Goal: Information Seeking & Learning: Learn about a topic

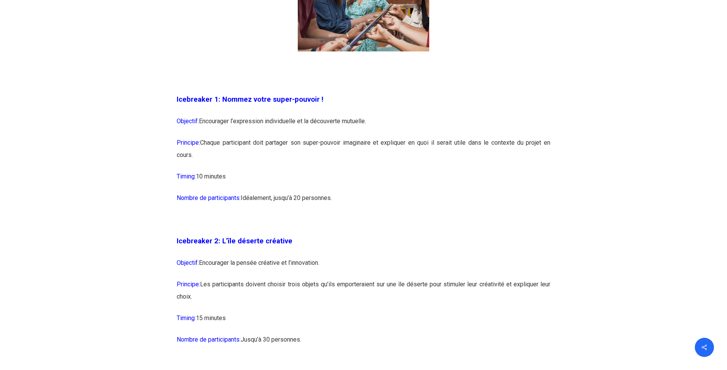
scroll to position [690, 0]
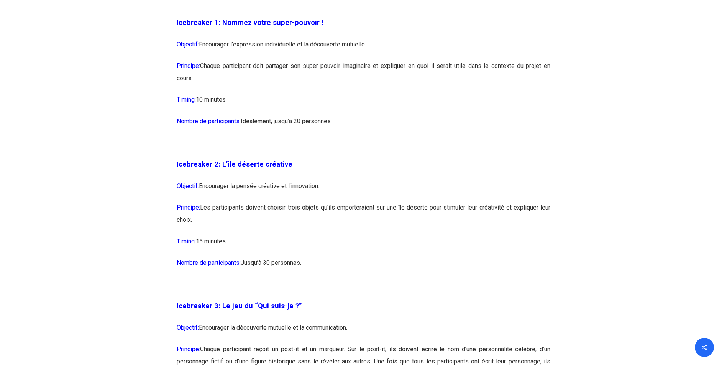
drag, startPoint x: 177, startPoint y: 165, endPoint x: 337, endPoint y: 273, distance: 193.1
copy div "Icebreaker 2: L’île déserte créative Objectif: Encourager la pensée créative et…"
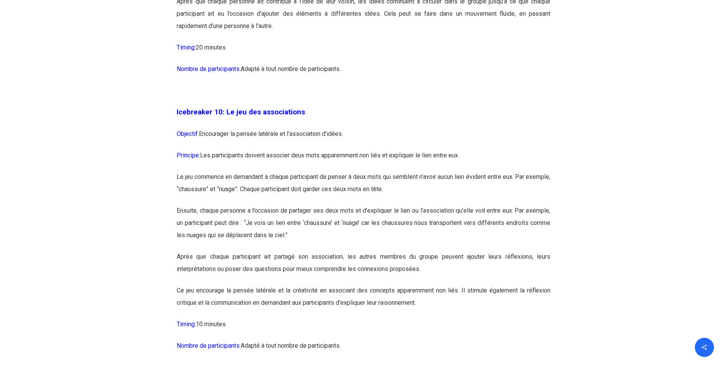
scroll to position [2722, 0]
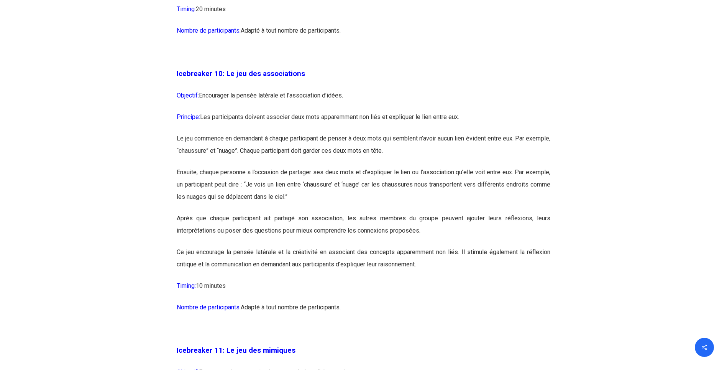
drag, startPoint x: 178, startPoint y: 97, endPoint x: 393, endPoint y: 329, distance: 316.3
copy div "cebreaker 10: Le jeu des associations Objectif: Encourager la pensée latérale e…"
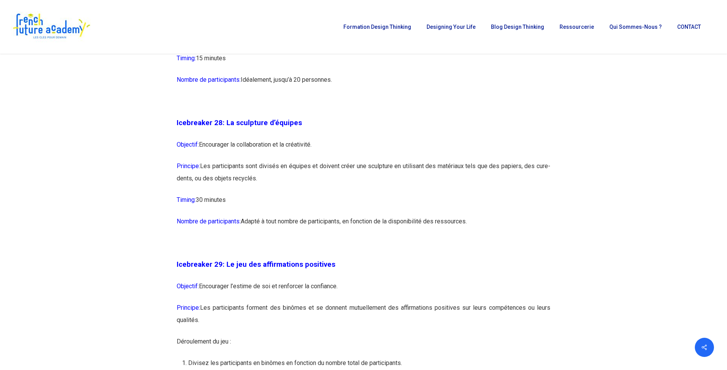
scroll to position [6977, 0]
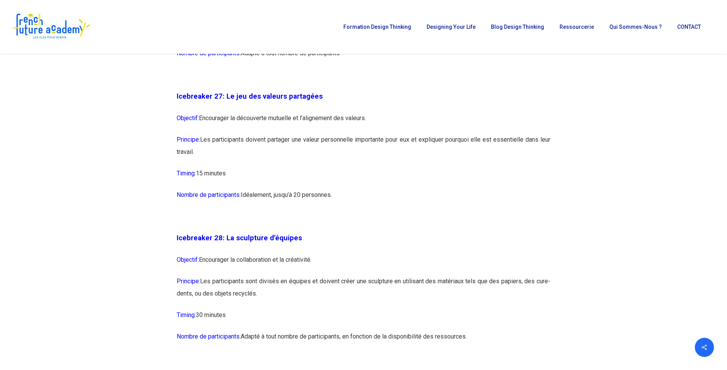
drag, startPoint x: 178, startPoint y: 132, endPoint x: 438, endPoint y: 245, distance: 283.9
copy div "cebreaker 27: Le jeu des valeurs partagées Objectif: Encourager la découverte m…"
